Goal: Navigation & Orientation: Find specific page/section

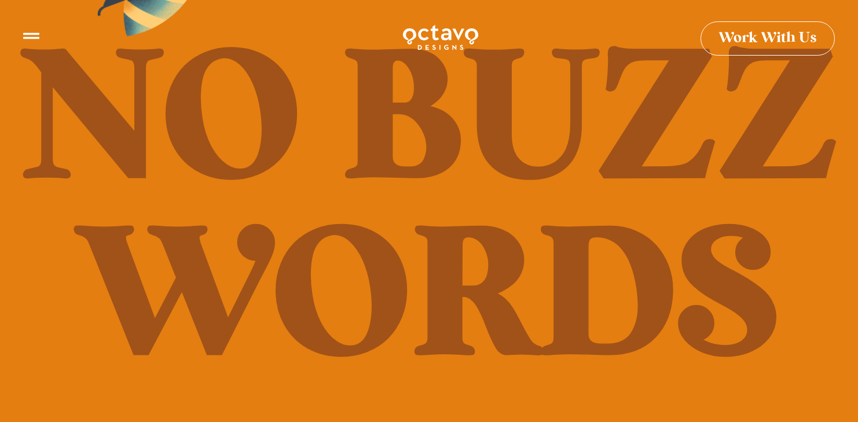
click at [31, 38] on icon at bounding box center [31, 31] width 16 height 16
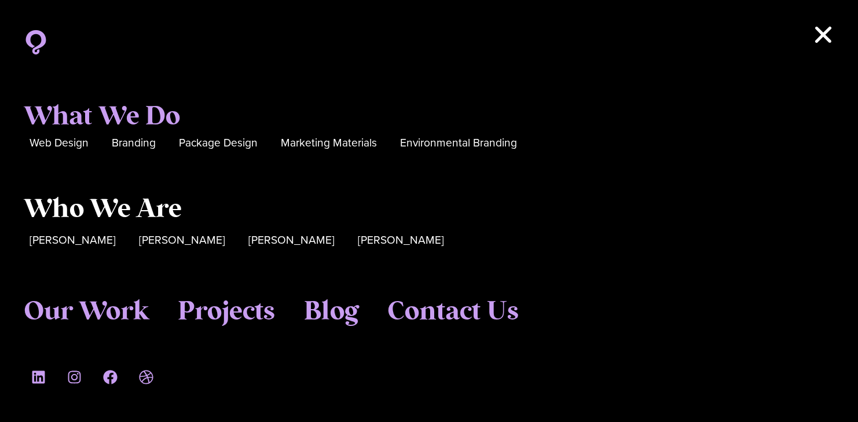
click at [140, 216] on span "Who We Are" at bounding box center [103, 209] width 158 height 31
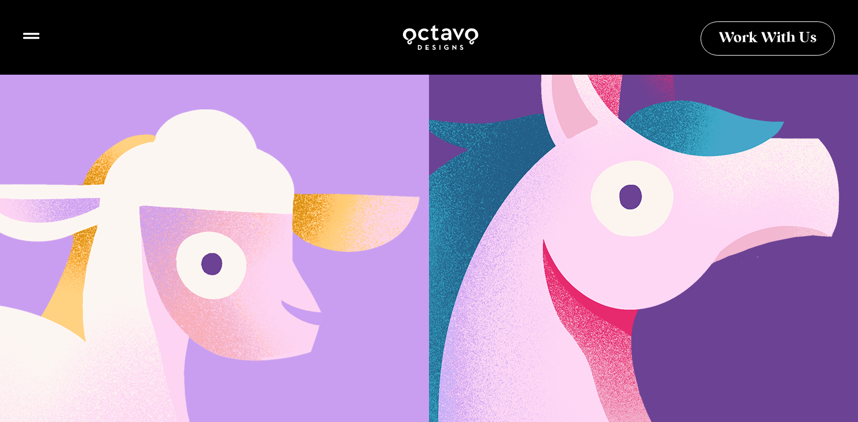
scroll to position [730, 0]
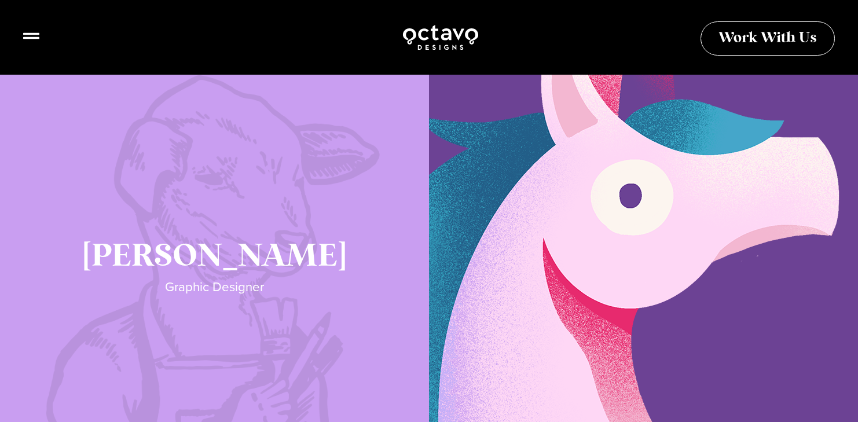
click at [202, 256] on link "Katie Lamb" at bounding box center [214, 275] width 429 height 405
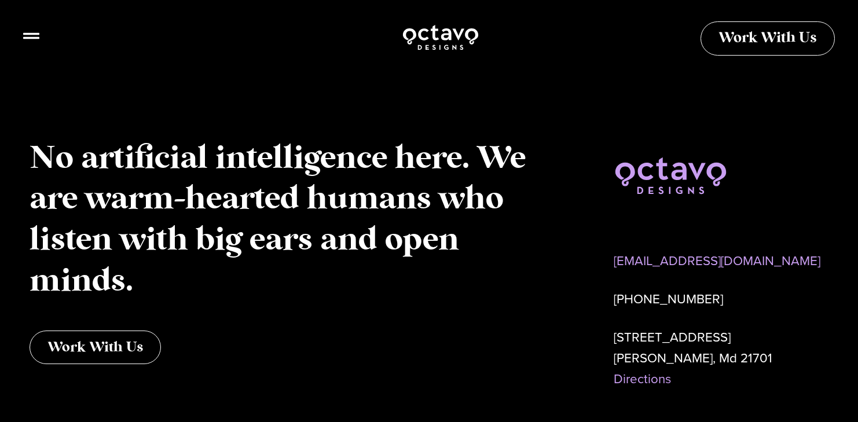
scroll to position [2762, 0]
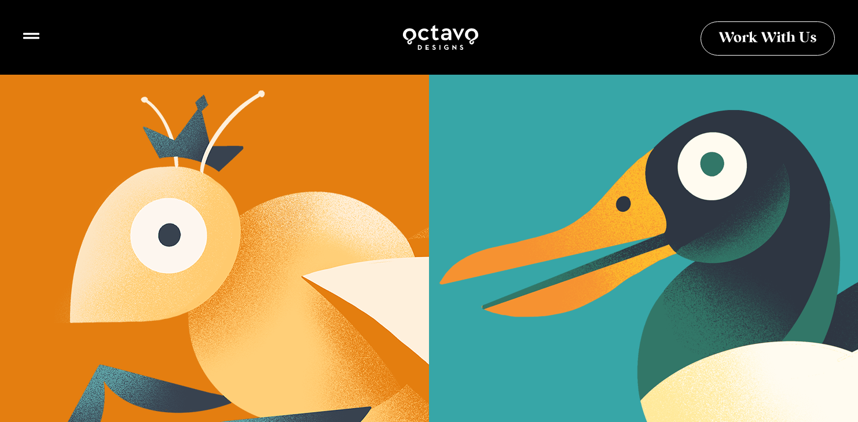
scroll to position [331, 0]
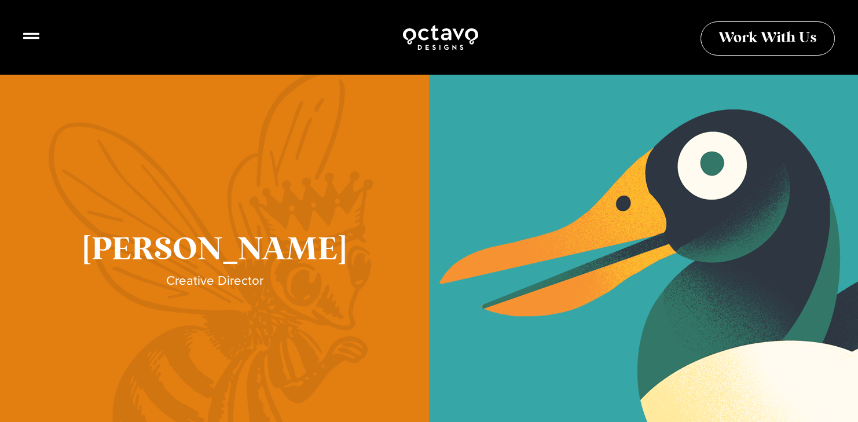
click at [230, 231] on link "Sue Hough" at bounding box center [214, 269] width 429 height 405
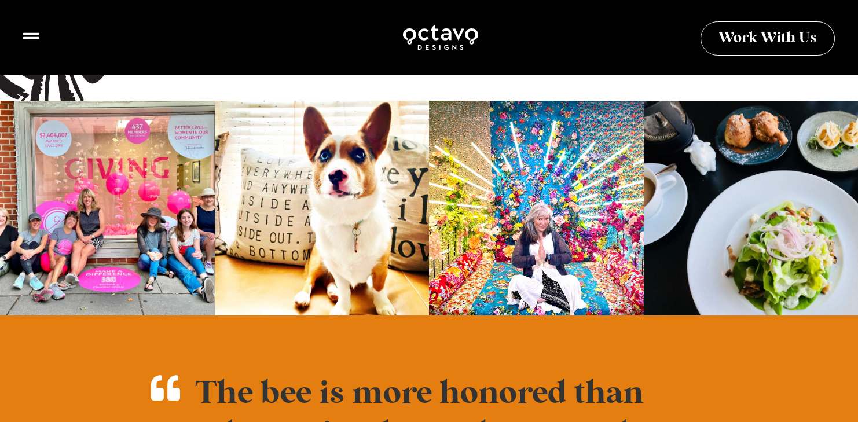
scroll to position [653, 0]
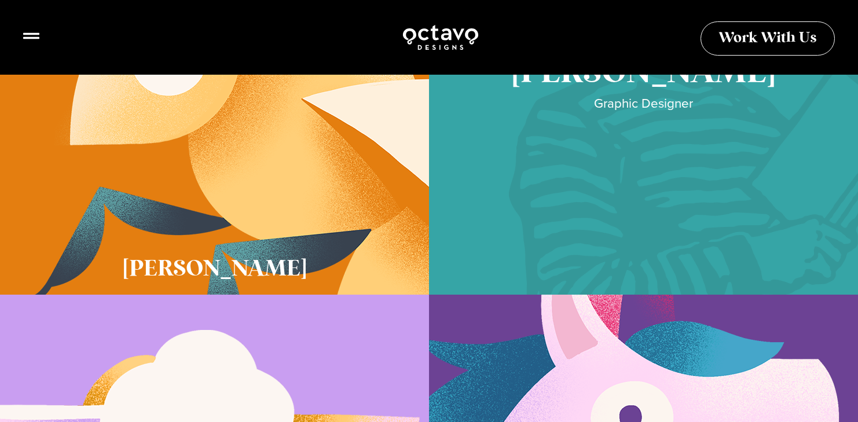
scroll to position [502, 0]
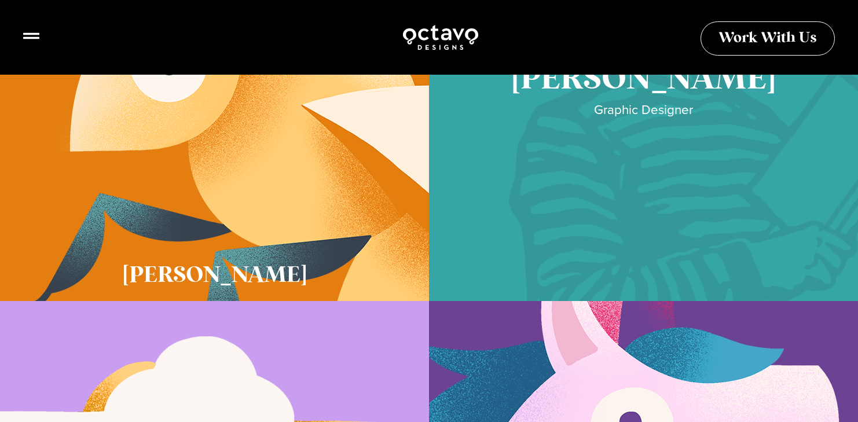
click at [586, 194] on link "Cory McNamee" at bounding box center [643, 98] width 429 height 405
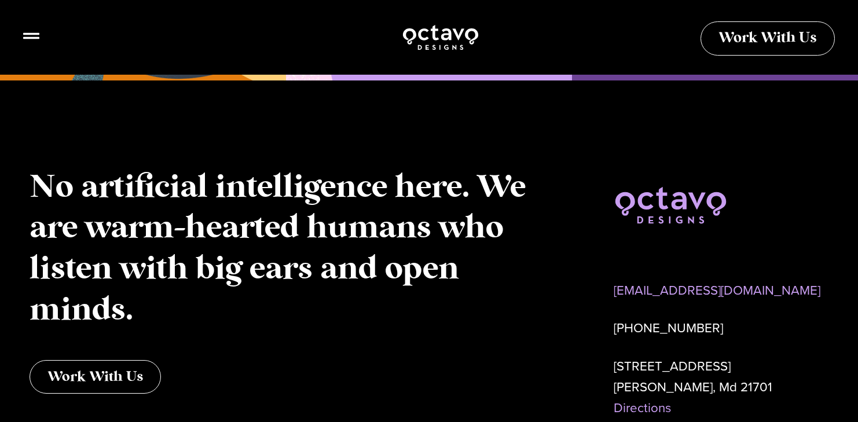
scroll to position [2680, 0]
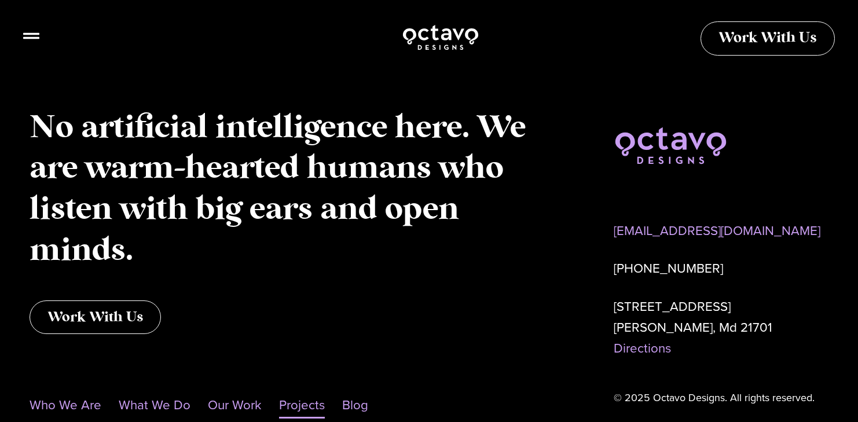
click at [285, 392] on link "Projects" at bounding box center [302, 405] width 46 height 27
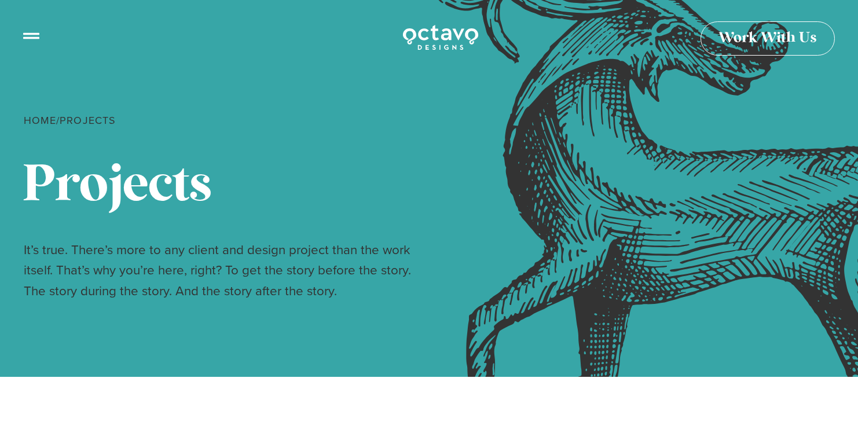
click at [32, 42] on div at bounding box center [31, 39] width 16 height 23
click at [32, 32] on icon at bounding box center [31, 31] width 16 height 6
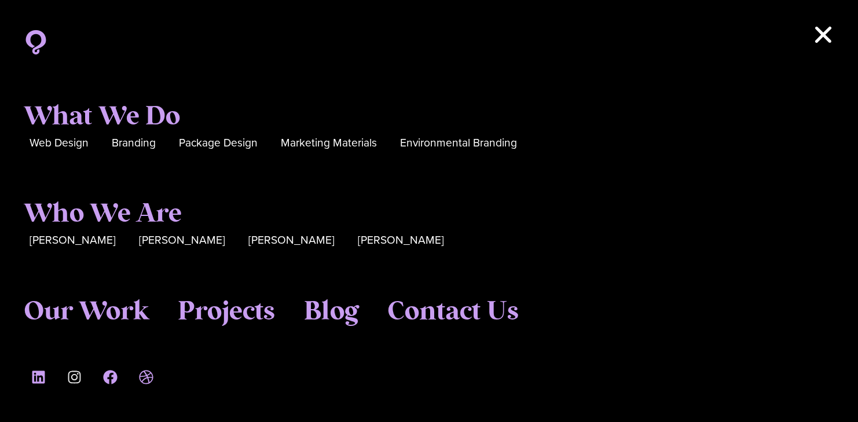
click at [75, 374] on icon at bounding box center [74, 377] width 13 height 13
